Goal: Find specific page/section: Find specific page/section

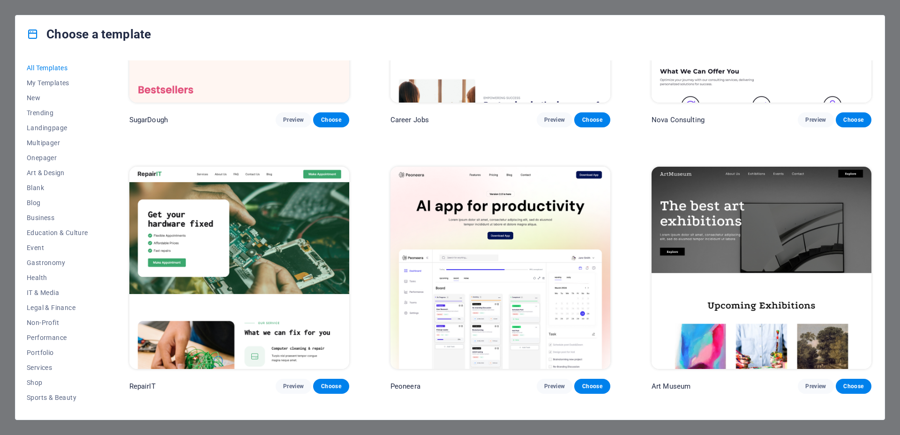
scroll to position [141, 0]
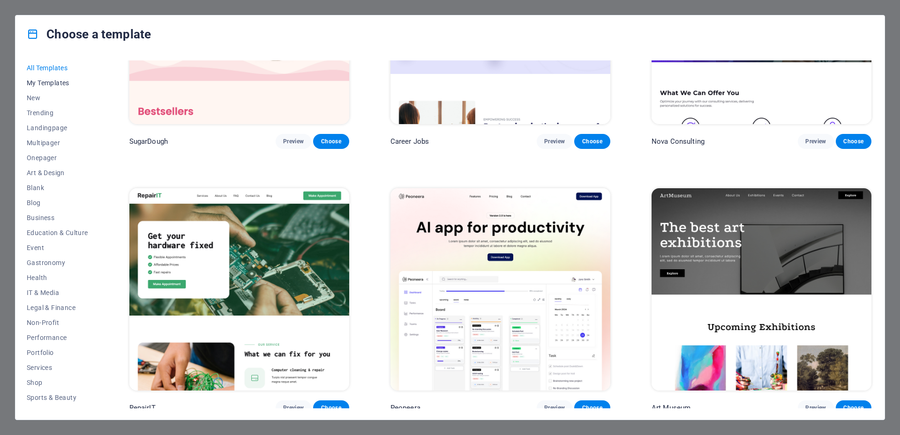
click at [57, 82] on span "My Templates" at bounding box center [57, 82] width 61 height 7
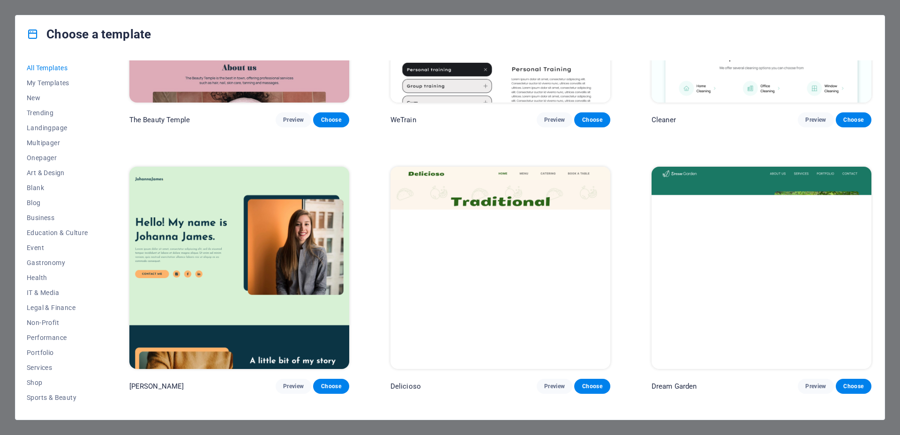
scroll to position [2625, 0]
